Goal: Information Seeking & Learning: Learn about a topic

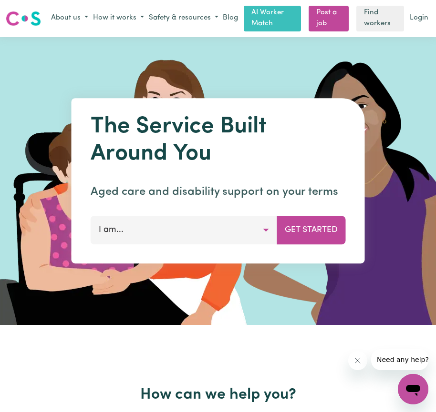
click at [265, 230] on button "I am..." at bounding box center [184, 230] width 186 height 29
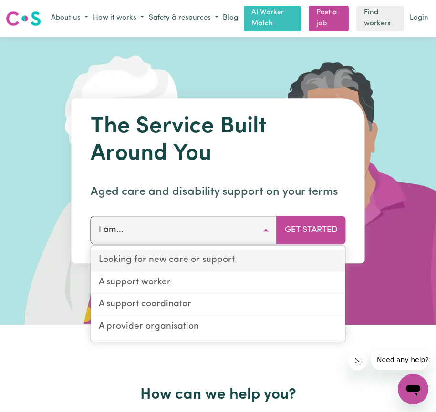
click at [227, 257] on link "Looking for new care or support" at bounding box center [218, 261] width 254 height 22
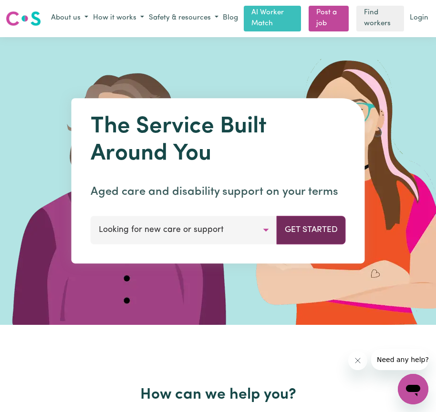
click at [294, 237] on button "Get Started" at bounding box center [310, 230] width 69 height 29
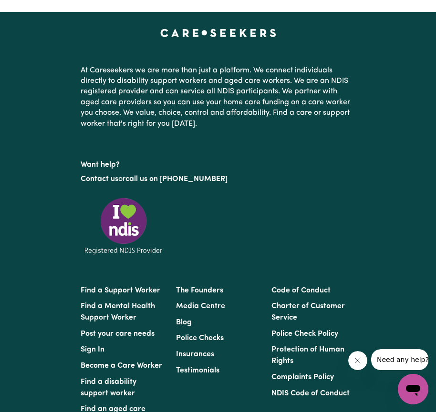
scroll to position [1144, 0]
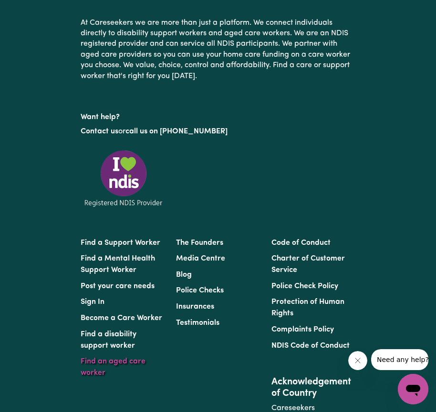
click at [137, 366] on link "Find an aged care worker" at bounding box center [113, 367] width 65 height 19
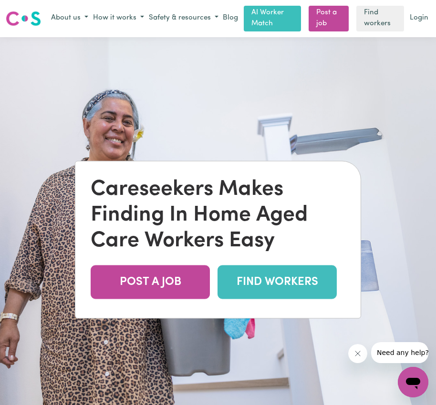
click at [253, 291] on link "FIND WORKERS" at bounding box center [276, 282] width 119 height 34
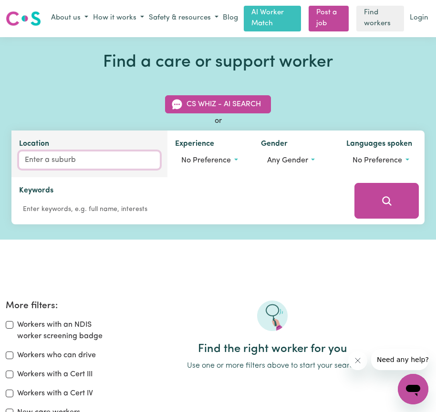
click at [36, 166] on input "Location" at bounding box center [89, 160] width 141 height 17
type input "merr"
type input "merrEDIN, [GEOGRAPHIC_DATA], 6415"
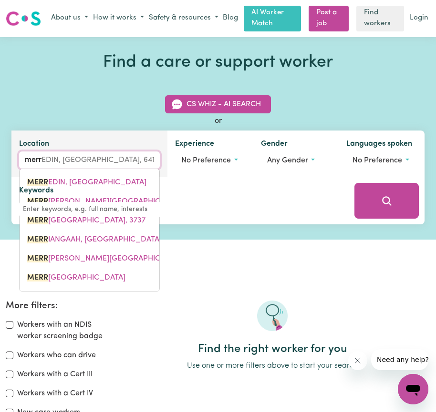
type input "[PERSON_NAME]"
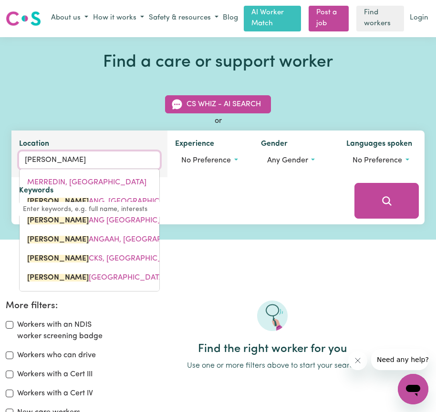
type input "merriANG, [GEOGRAPHIC_DATA], 3737"
type input "merriw"
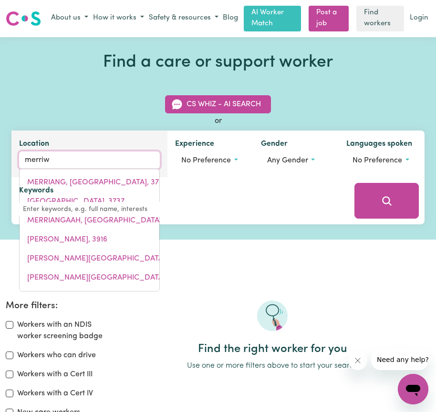
type input "merriwA, [GEOGRAPHIC_DATA], 2329"
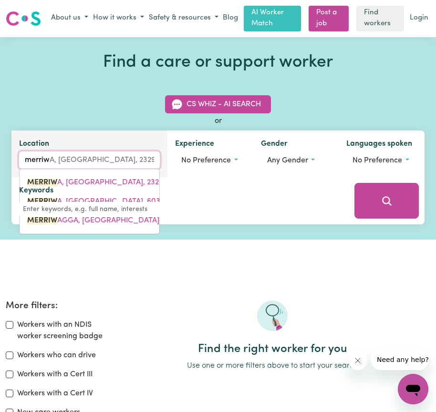
type input "merriwa"
type input "merriwa, [GEOGRAPHIC_DATA], 2329"
type input "merriwa"
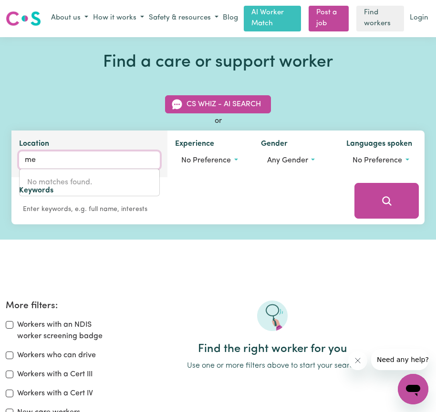
type input "m"
type input "Merr"
type input "MerrEDIN, Western Australia, 6415"
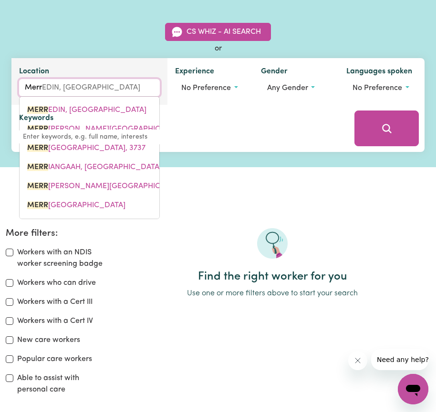
scroll to position [95, 0]
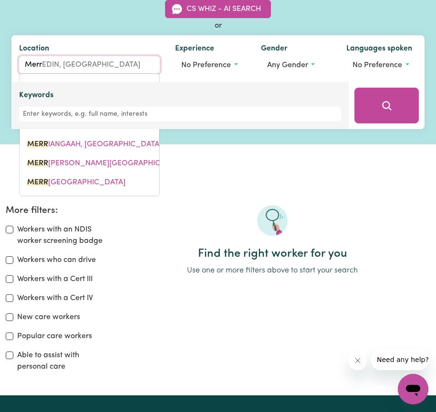
type input "Merri"
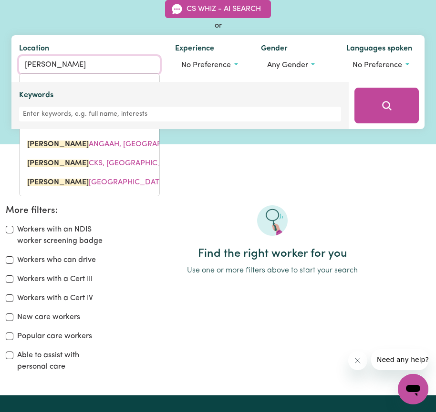
type input "MerriANG, Victoria, 3737"
type input "Merriw"
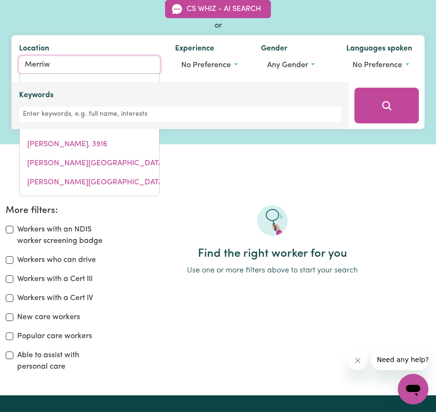
type input "MerriwA, New South Wales, 2329"
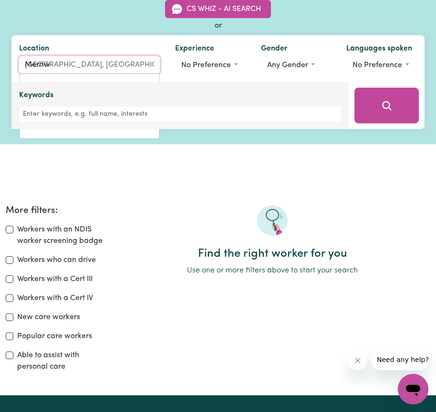
type input "Merriwa"
type input "Merriwa, New South Wales, 2329"
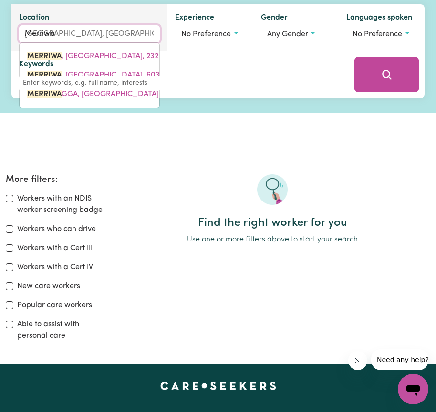
scroll to position [143, 0]
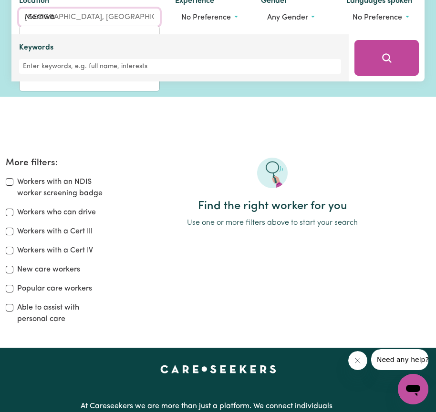
type input "Merriwa"
click at [138, 52] on div "Keywords" at bounding box center [180, 58] width 322 height 32
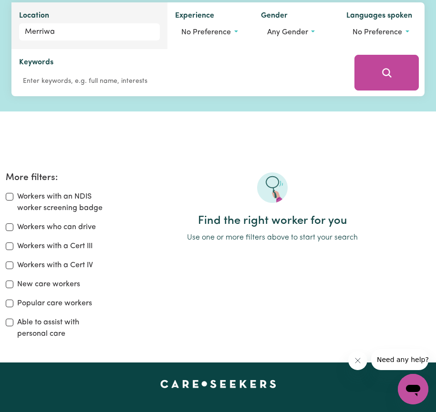
scroll to position [95, 0]
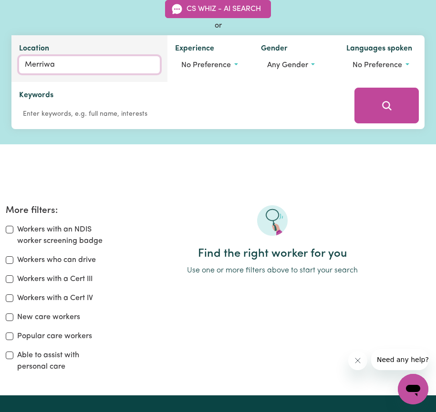
type input "Merriwa, New South Wales, 2329"
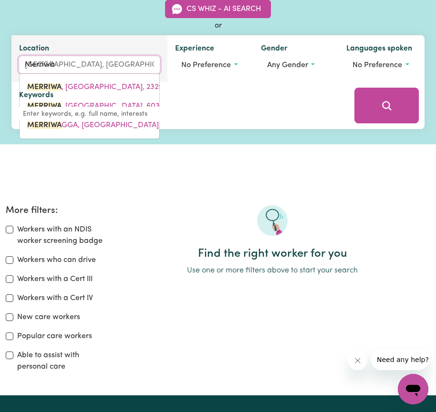
click at [71, 59] on input "Merriwa" at bounding box center [89, 64] width 141 height 17
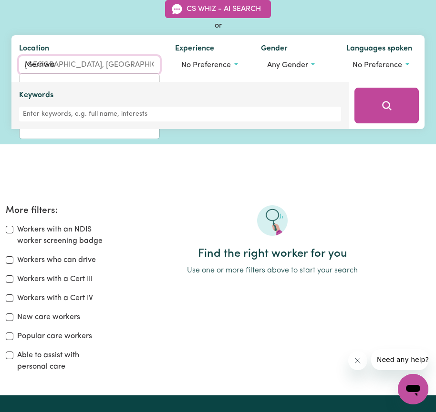
type input "Merriw"
type input "MerriwA, New South Wales, 2329"
type input "Merri"
type input "MerriWA, New South Wales, 2329"
type input "Merr"
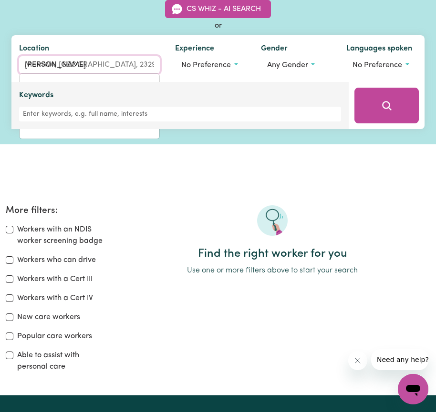
type input "MerrIWA, New South Wales, 2329"
type input "Mer"
type input "MerRIWA, New South Wales, 2329"
type input "Me"
type input "M"
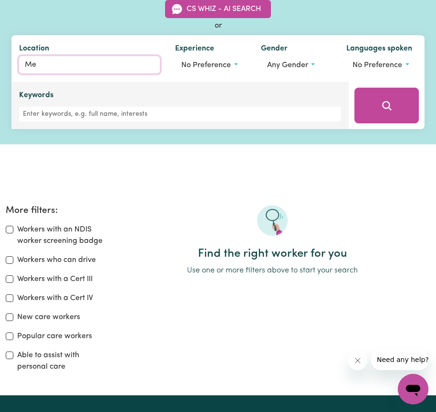
type input "Mer"
type input "MerRIWA, New South Wales, 2329"
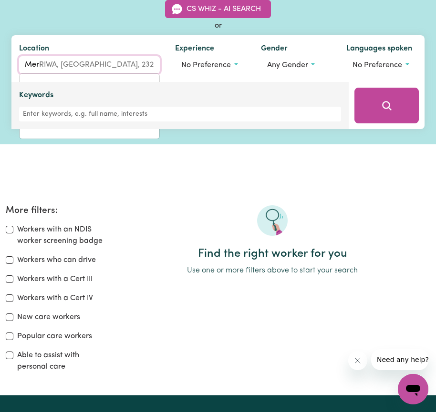
type input "Merr"
type input "MerrEDIN, Western Australia, 6415"
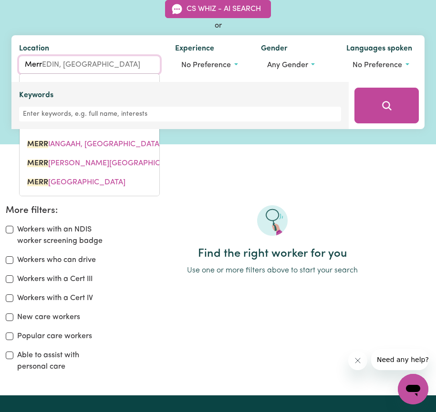
type input "Merri"
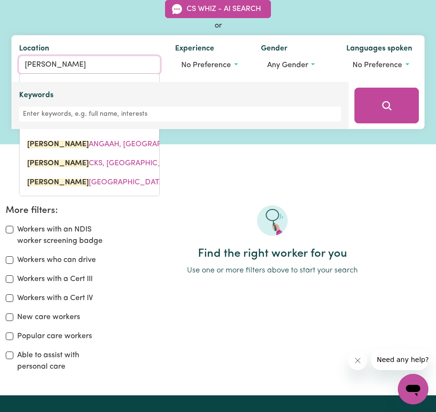
type input "MerriANG, Victoria, 3737"
type input "Merriw"
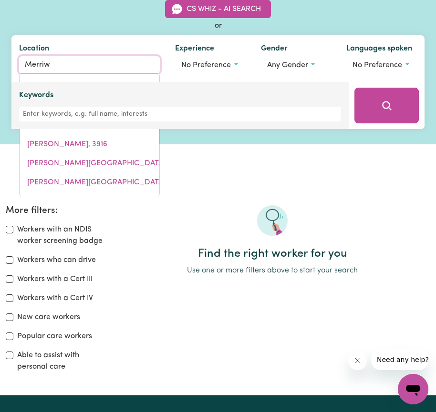
type input "MerriwA, New South Wales, 2329"
type input "Merriwa"
type input "Merriwa, New South Wales, 2329"
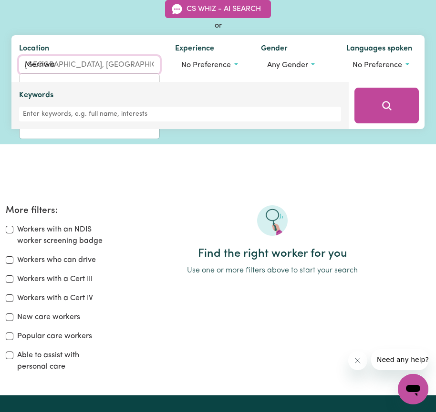
type input "Merriwa"
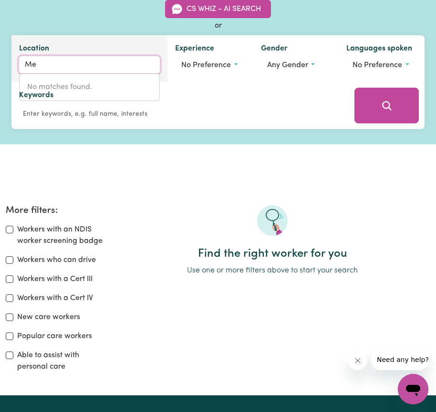
type input "M"
type input "Cla"
type input "ClaCKLINE, Western Australia, 6564"
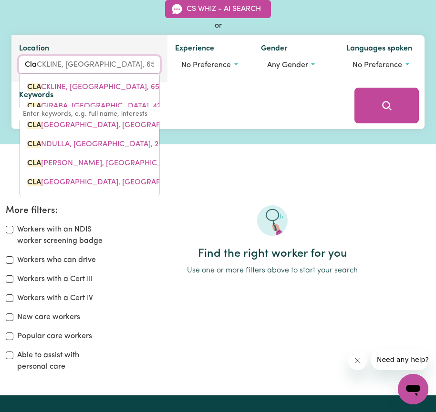
type input "Clar"
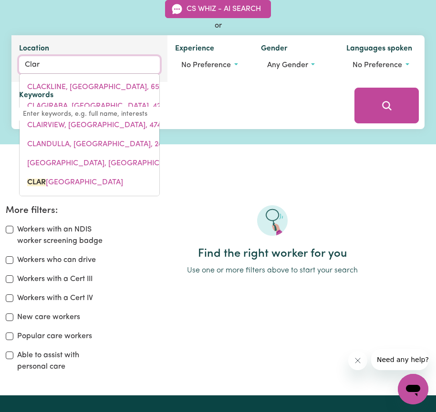
type input "ClarA CREEK, Queensland, 4468"
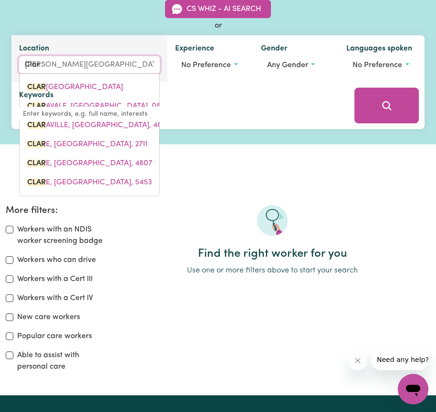
type input "Clark"
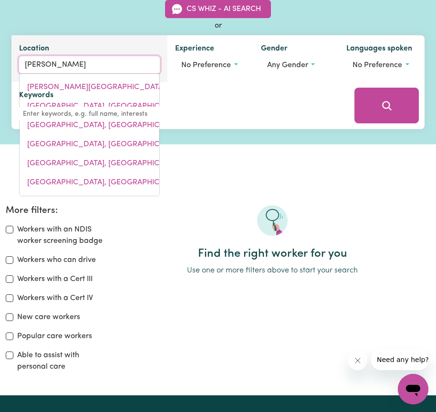
type input "ClarkE CREEK, Queensland, 4705"
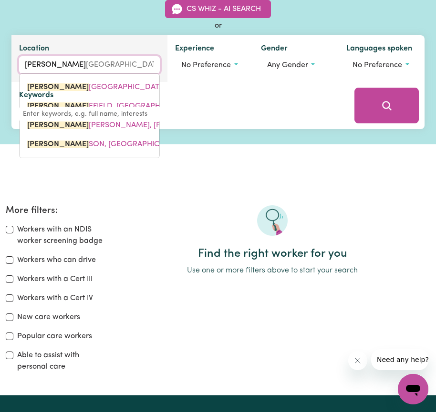
type input "Clarks"
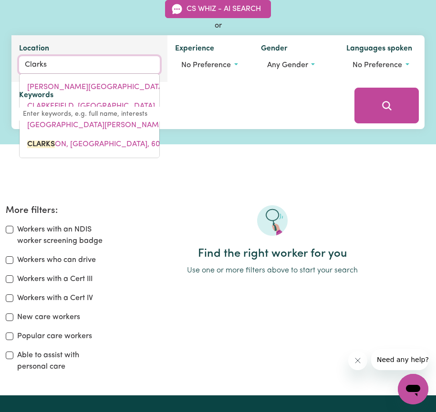
type input "ClarksON, Western Australia, 6030"
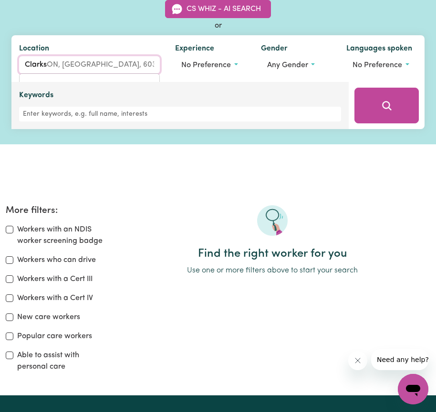
type input "Clarks"
click at [88, 86] on div "Keywords" at bounding box center [179, 105] width 337 height 47
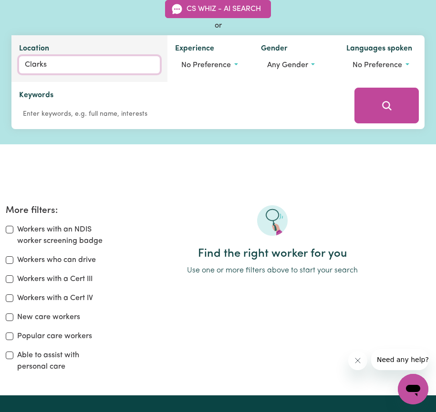
type input "ClarksON, Western Australia, 6030"
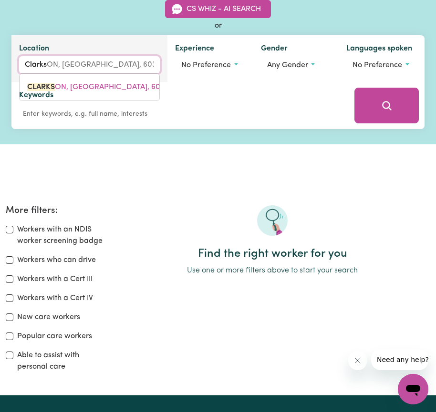
click at [55, 68] on input "Clarks" at bounding box center [89, 64] width 141 height 17
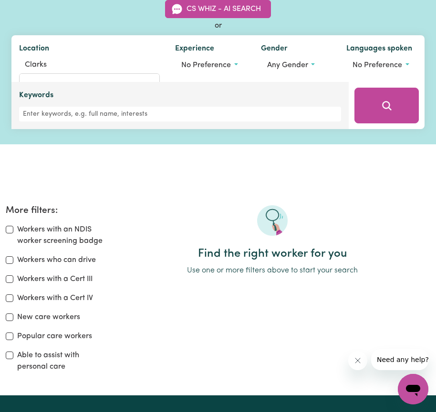
click at [61, 85] on div "Keywords" at bounding box center [179, 105] width 337 height 47
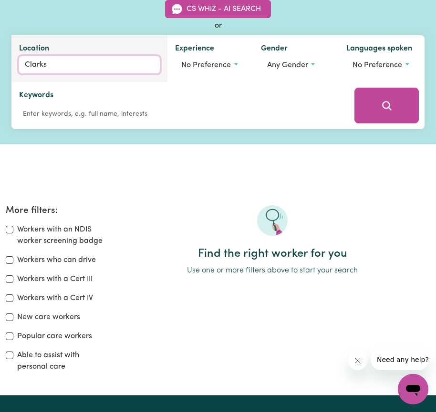
type input "ClarksON, Western Australia, 6030"
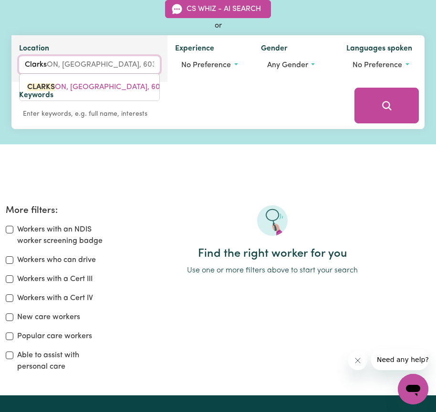
click at [57, 67] on input "Clarks" at bounding box center [89, 64] width 141 height 17
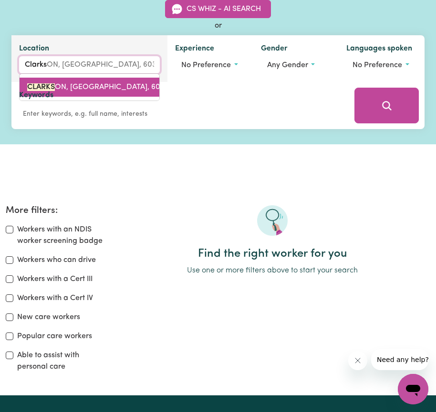
click at [55, 79] on link "CLARKS ON, Western Australia, 6030" at bounding box center [90, 87] width 140 height 19
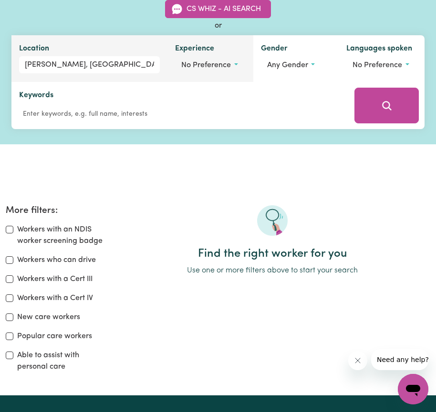
click at [193, 69] on span "No preference" at bounding box center [206, 65] width 50 height 8
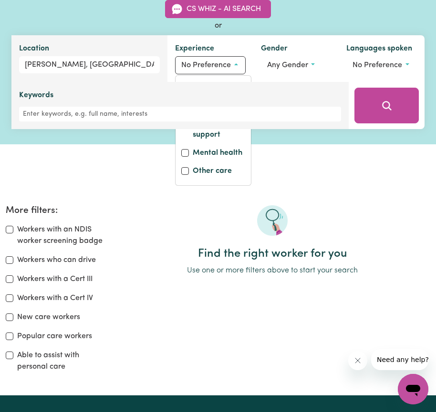
click at [206, 102] on div "Keywords" at bounding box center [180, 106] width 322 height 32
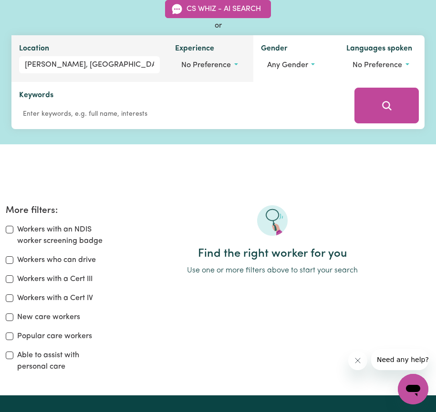
click at [239, 72] on button "No preference" at bounding box center [210, 65] width 71 height 18
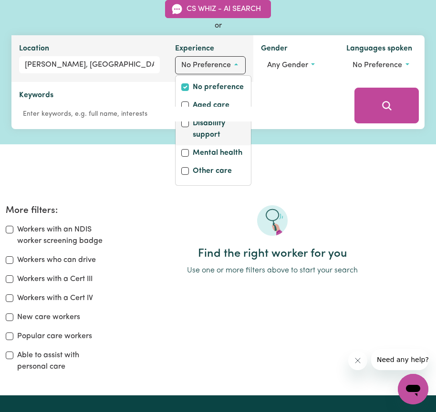
click at [217, 132] on label "Disability support" at bounding box center [219, 130] width 52 height 25
click at [189, 127] on input "Disability support" at bounding box center [185, 124] width 8 height 8
checkbox input "true"
checkbox input "false"
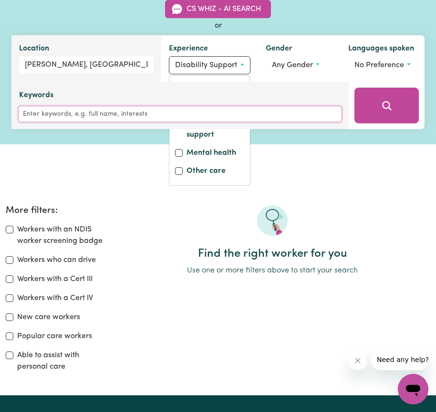
click at [183, 109] on input "Keywords" at bounding box center [180, 114] width 322 height 15
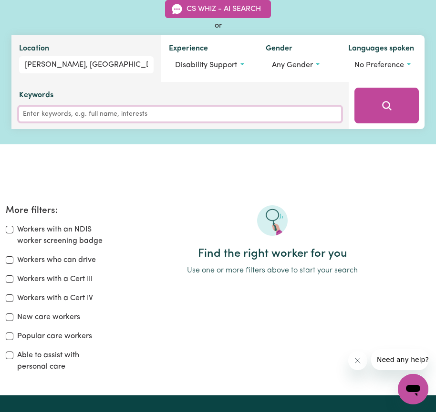
click at [183, 107] on input "Keywords" at bounding box center [180, 114] width 322 height 15
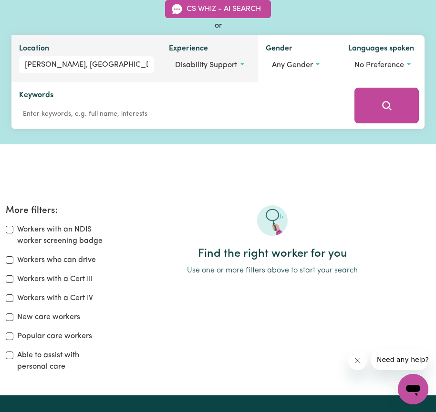
click at [194, 69] on span "Disability support" at bounding box center [206, 65] width 62 height 8
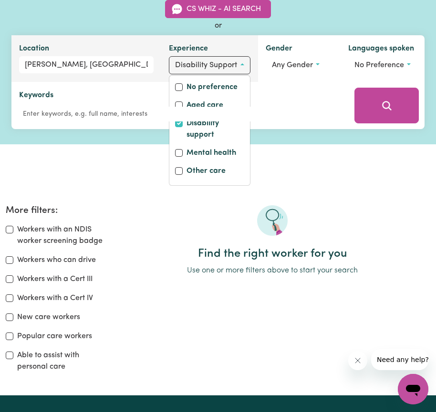
click at [242, 69] on button "Disability support" at bounding box center [209, 65] width 81 height 18
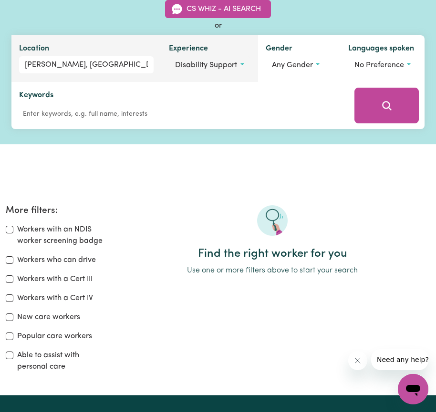
click at [242, 69] on button "Disability support" at bounding box center [209, 65] width 81 height 18
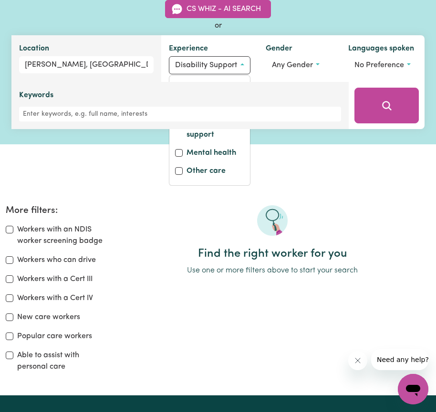
click at [184, 86] on div "Keywords" at bounding box center [179, 105] width 337 height 47
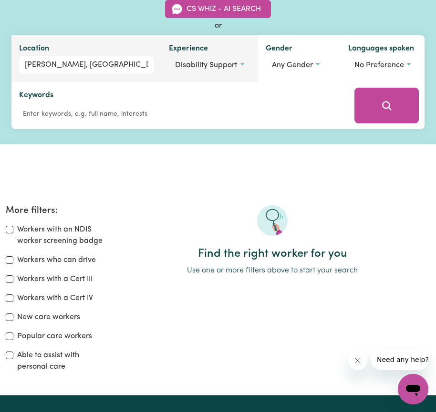
click at [242, 65] on button "Disability support" at bounding box center [209, 65] width 81 height 18
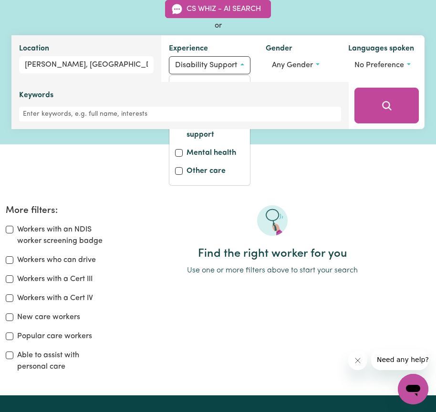
click at [176, 86] on div "Keywords" at bounding box center [179, 105] width 337 height 47
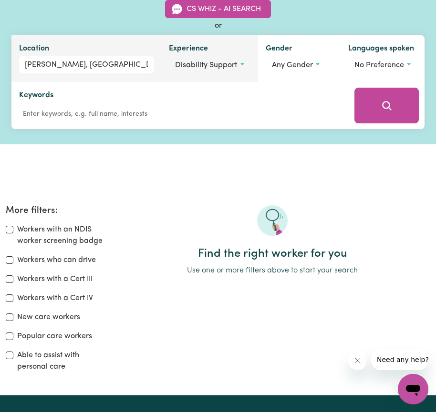
click at [178, 69] on span "Disability support" at bounding box center [206, 65] width 62 height 8
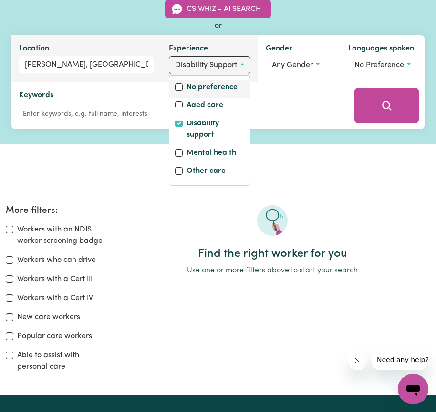
click at [189, 81] on div "No preference" at bounding box center [209, 89] width 80 height 18
